Goal: Transaction & Acquisition: Purchase product/service

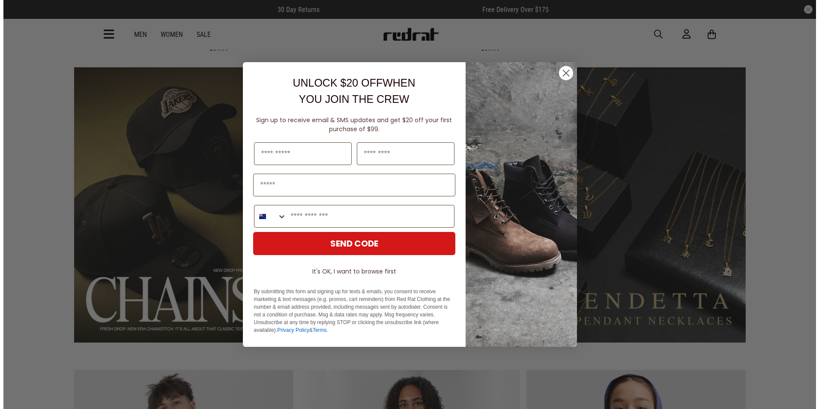
scroll to position [646, 0]
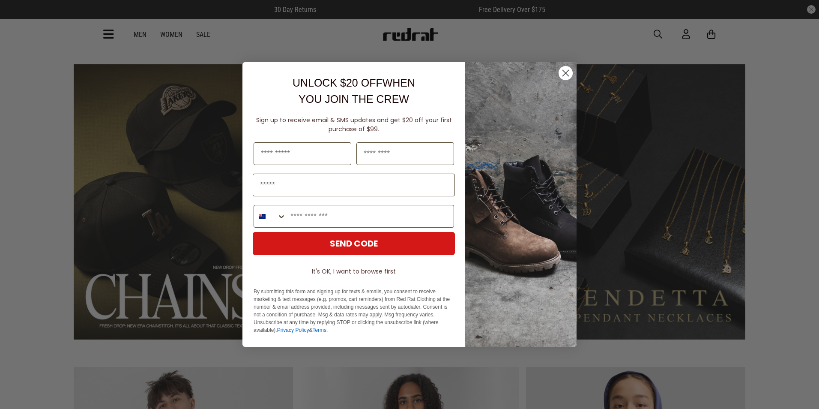
click at [565, 75] on circle "Close dialog" at bounding box center [566, 73] width 14 height 14
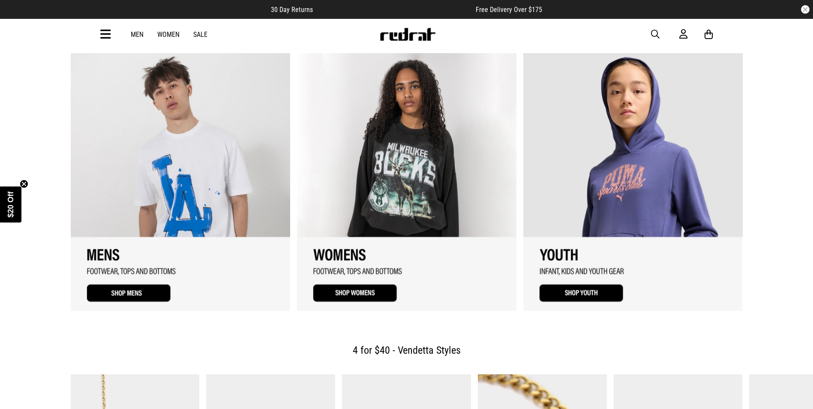
scroll to position [986, 0]
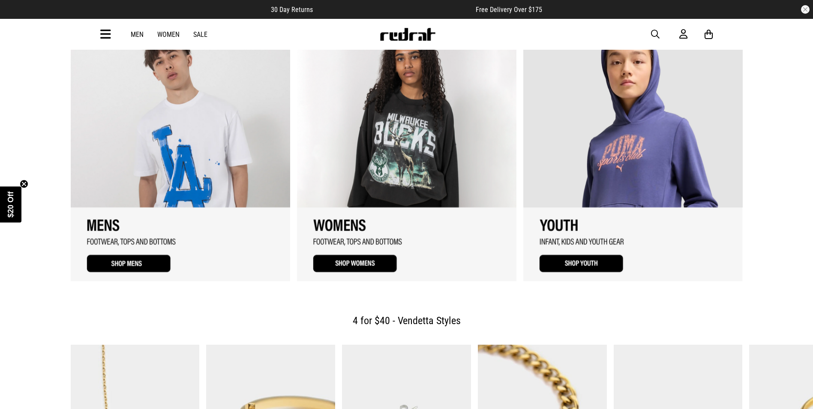
click at [129, 242] on link "1 / 3" at bounding box center [180, 152] width 219 height 257
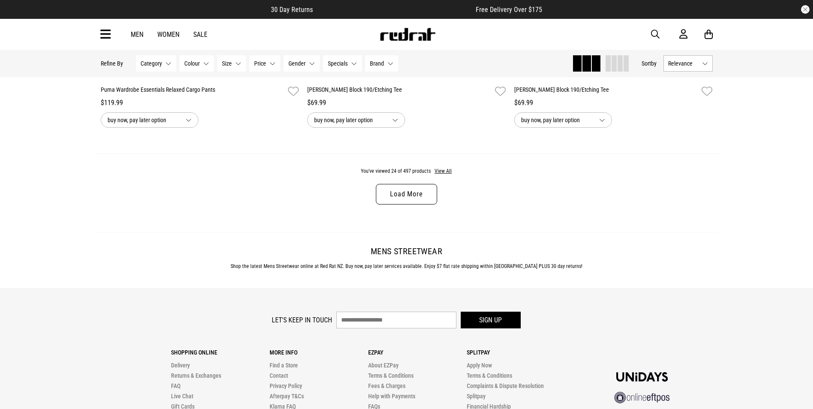
scroll to position [2743, 0]
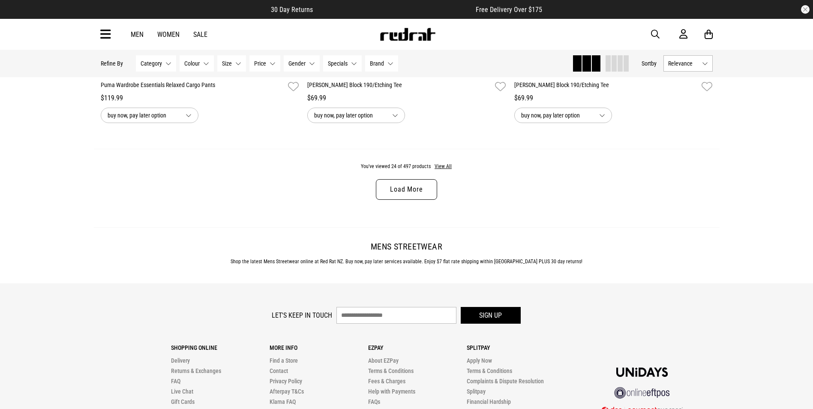
click at [410, 191] on link "Load More" at bounding box center [406, 189] width 61 height 21
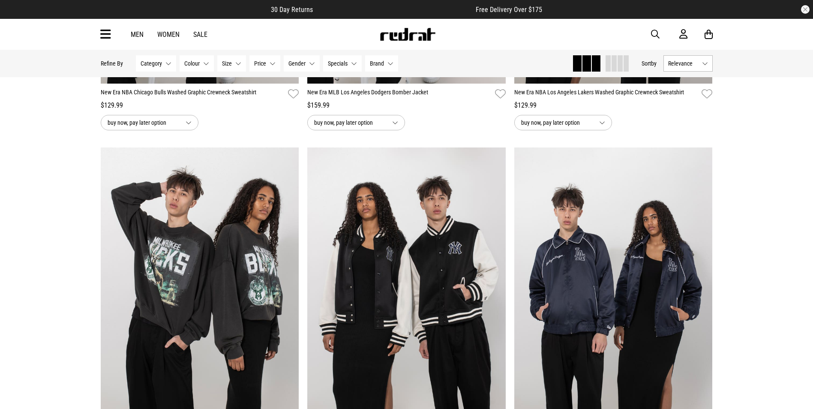
scroll to position [3514, 0]
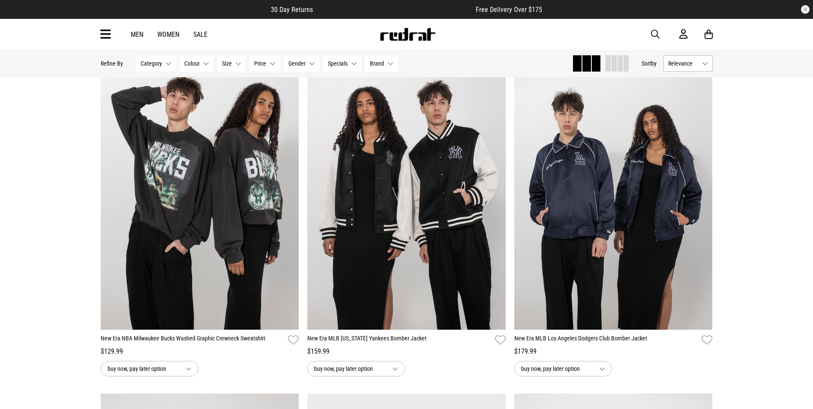
click at [238, 64] on button "Size None selected" at bounding box center [231, 63] width 29 height 16
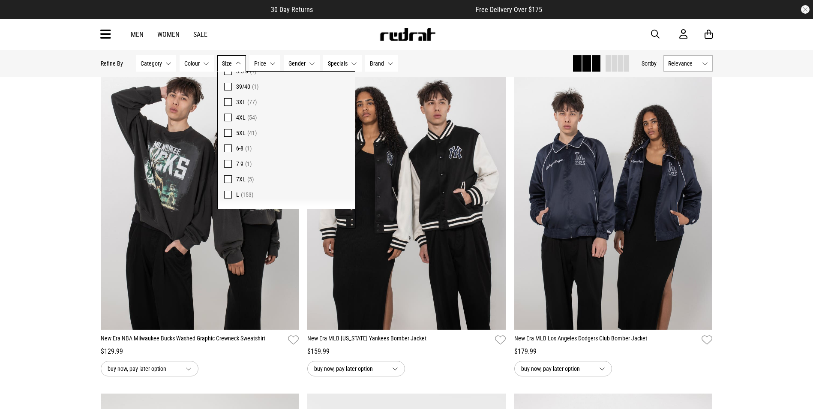
scroll to position [514, 0]
click at [228, 178] on span at bounding box center [228, 179] width 8 height 8
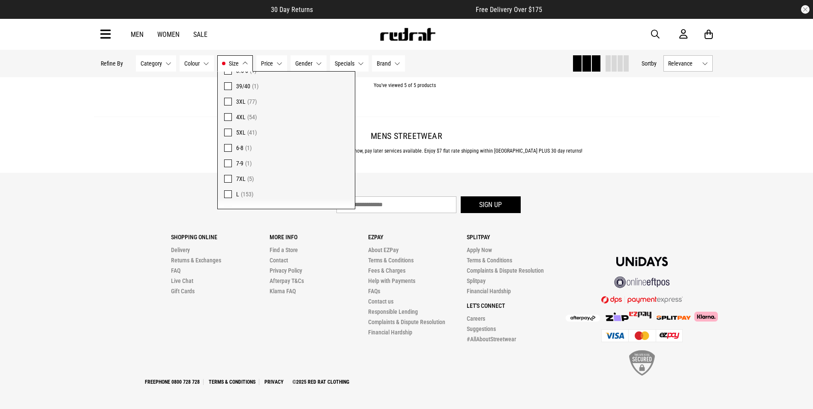
scroll to position [787, 0]
click at [618, 208] on div "Let's keep in touch Sign up" at bounding box center [407, 206] width 612 height 21
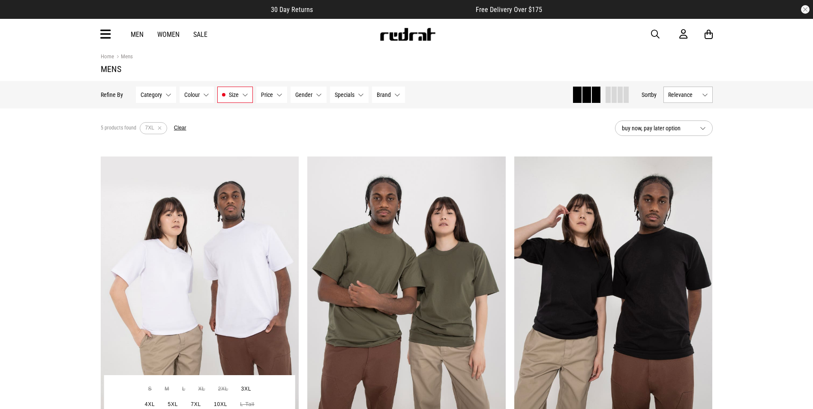
scroll to position [0, 0]
